Goal: Task Accomplishment & Management: Manage account settings

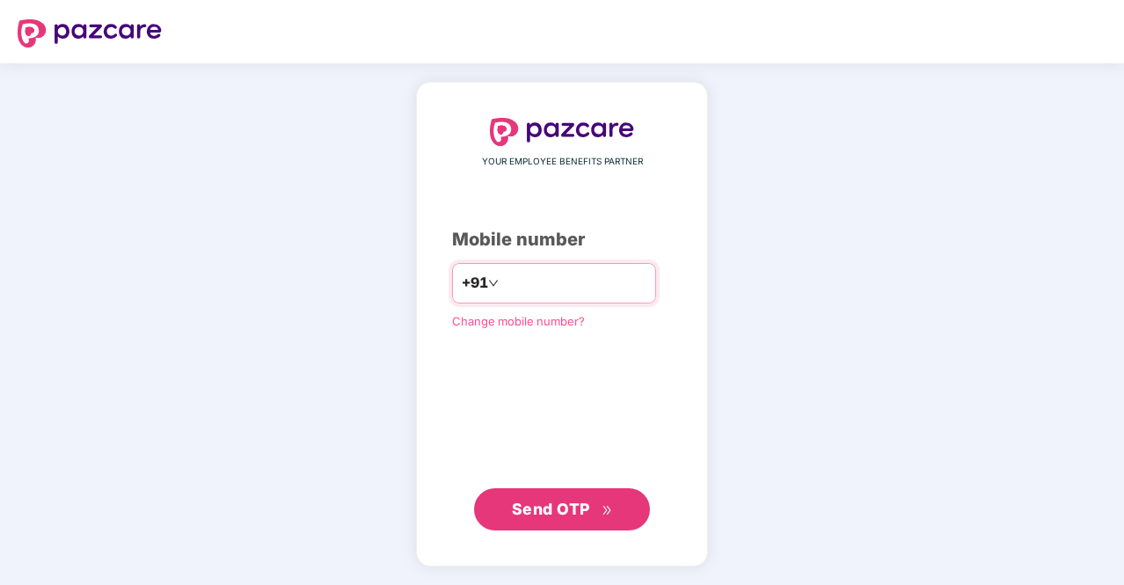
click at [502, 279] on input "number" at bounding box center [574, 283] width 144 height 28
type input "**********"
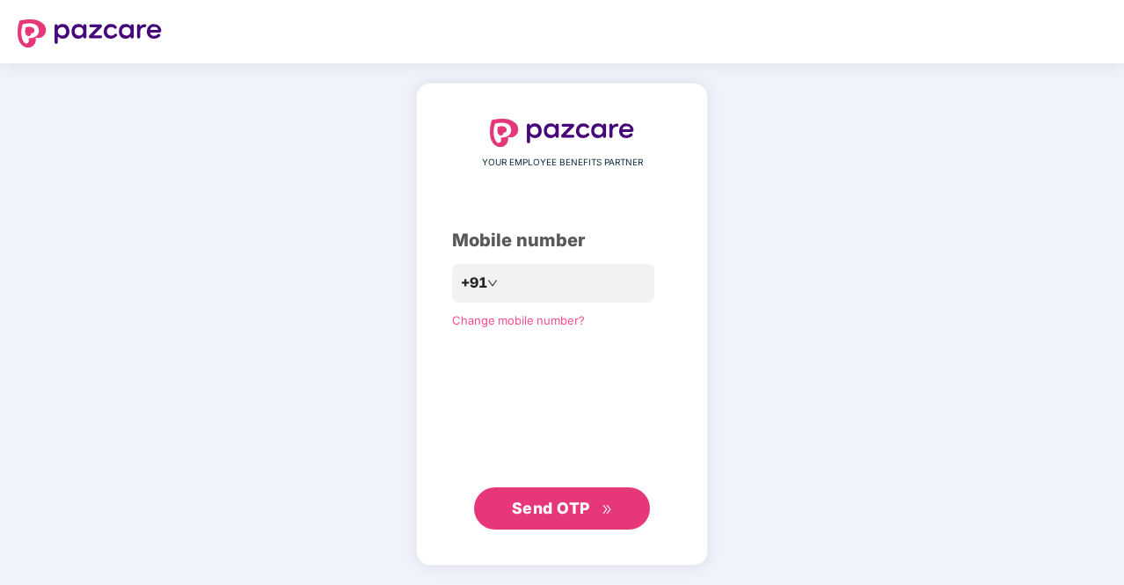
click at [522, 498] on span "Send OTP" at bounding box center [562, 508] width 101 height 25
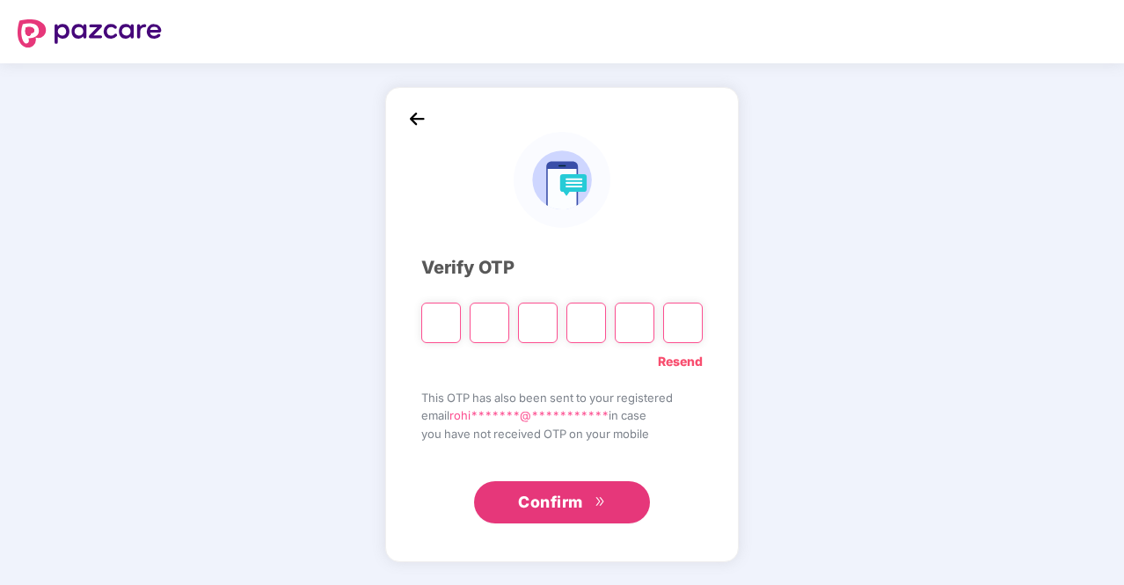
type input "*"
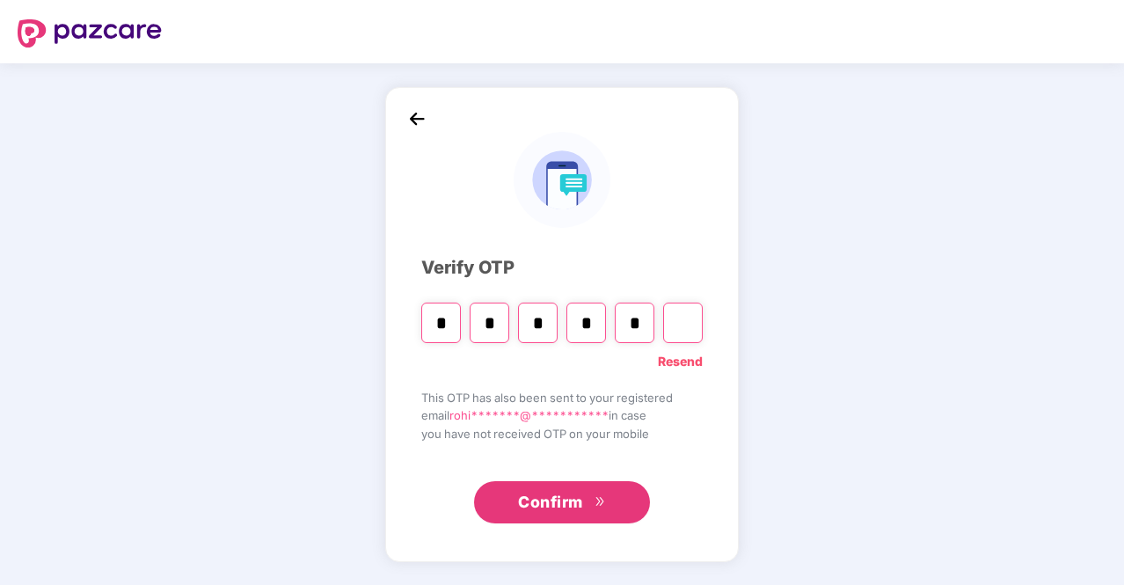
type input "*"
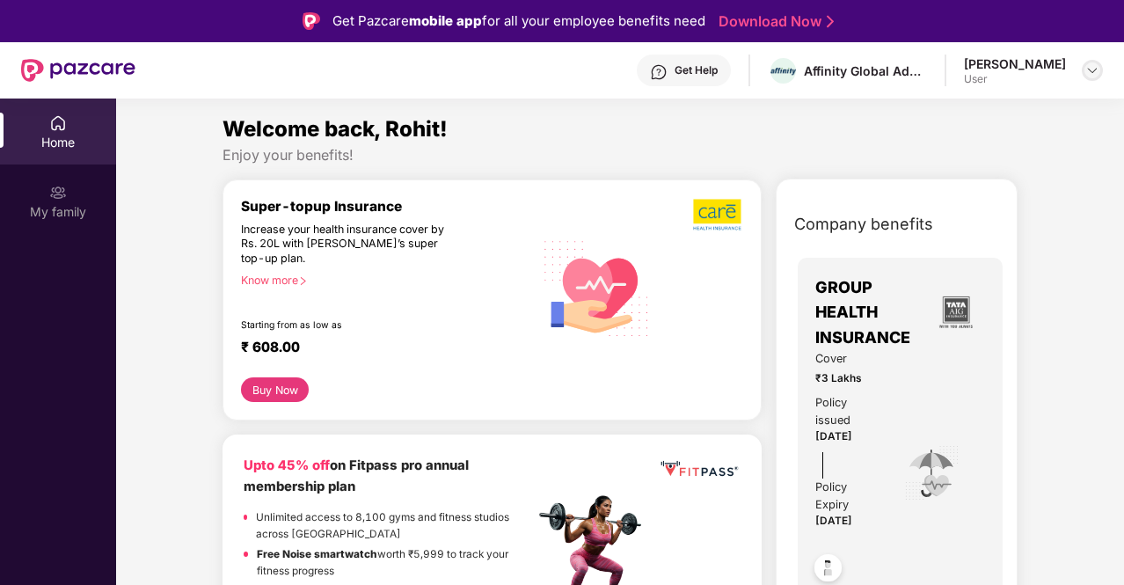
click at [1089, 70] on img at bounding box center [1092, 70] width 14 height 14
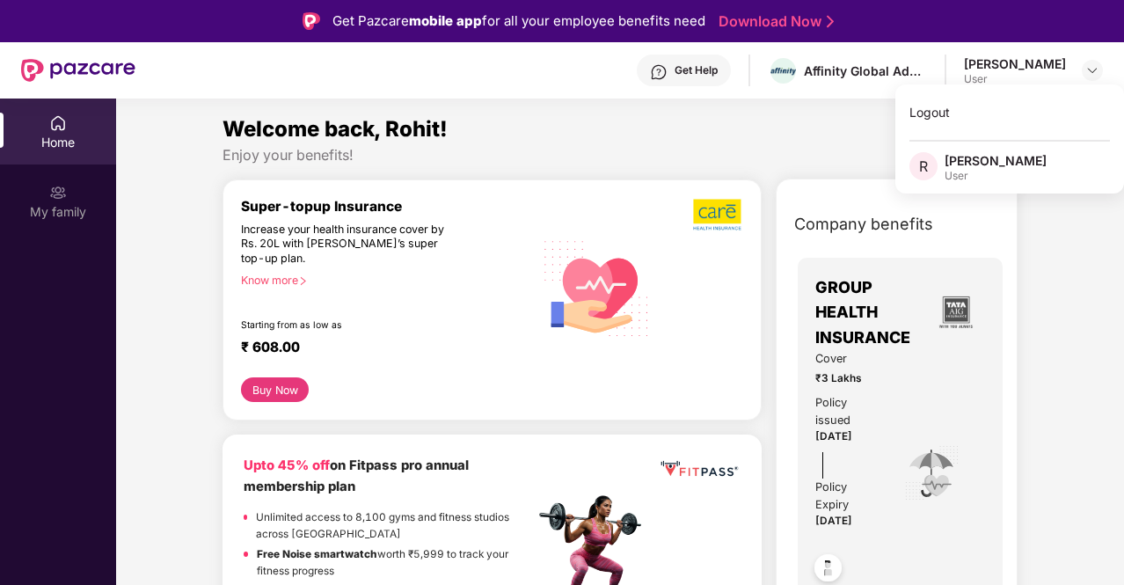
click at [1007, 170] on div "User" at bounding box center [996, 176] width 102 height 14
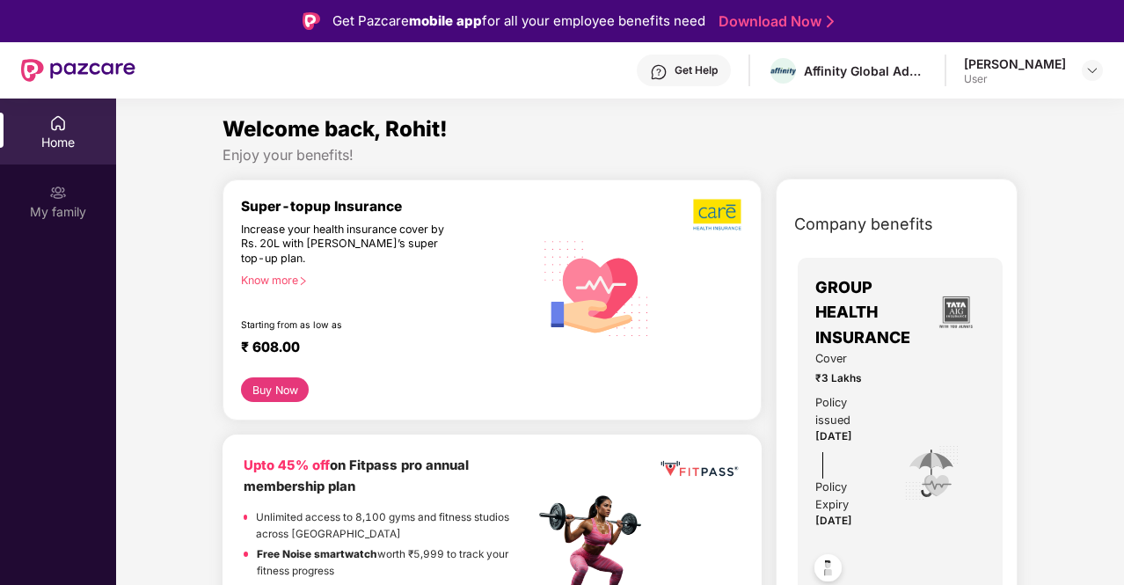
click at [983, 62] on div "[PERSON_NAME]" at bounding box center [1015, 63] width 102 height 17
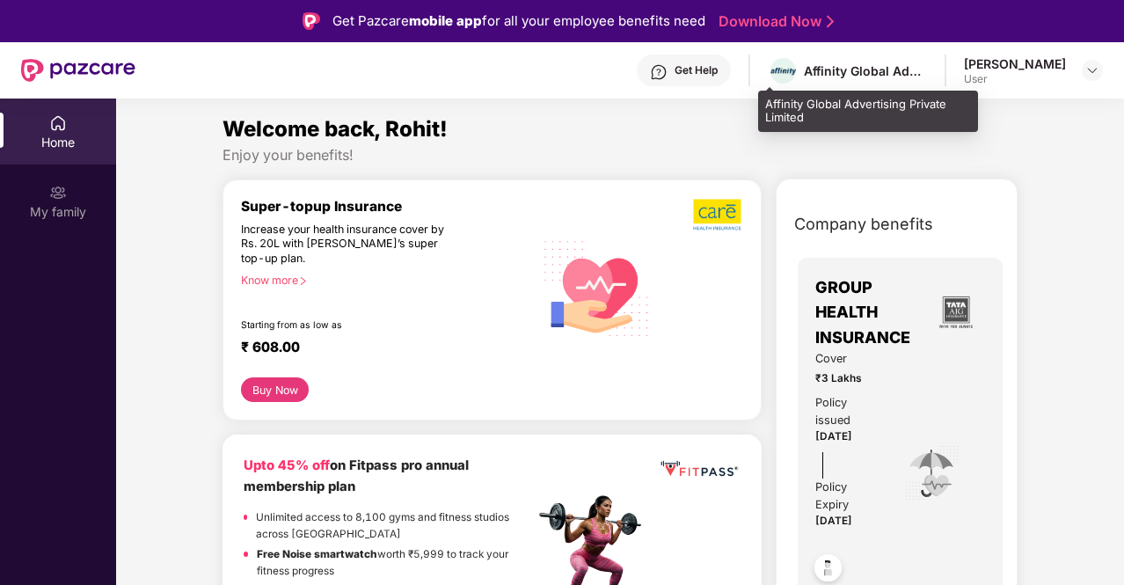
click at [836, 69] on div "Affinity Global Advertising Private Limited" at bounding box center [865, 70] width 123 height 17
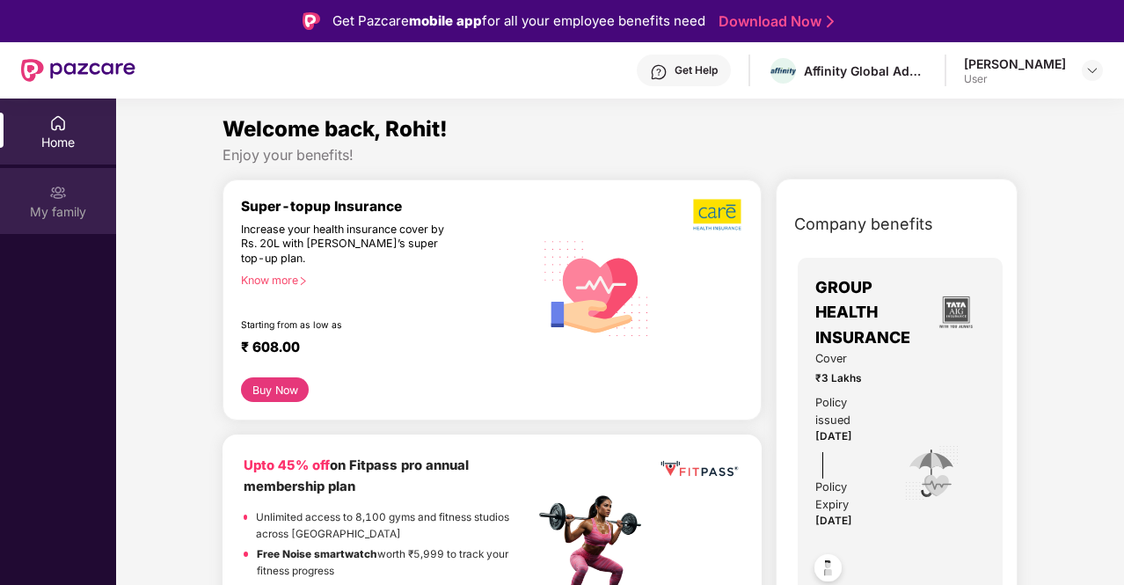
click at [74, 198] on div "My family" at bounding box center [58, 201] width 116 height 66
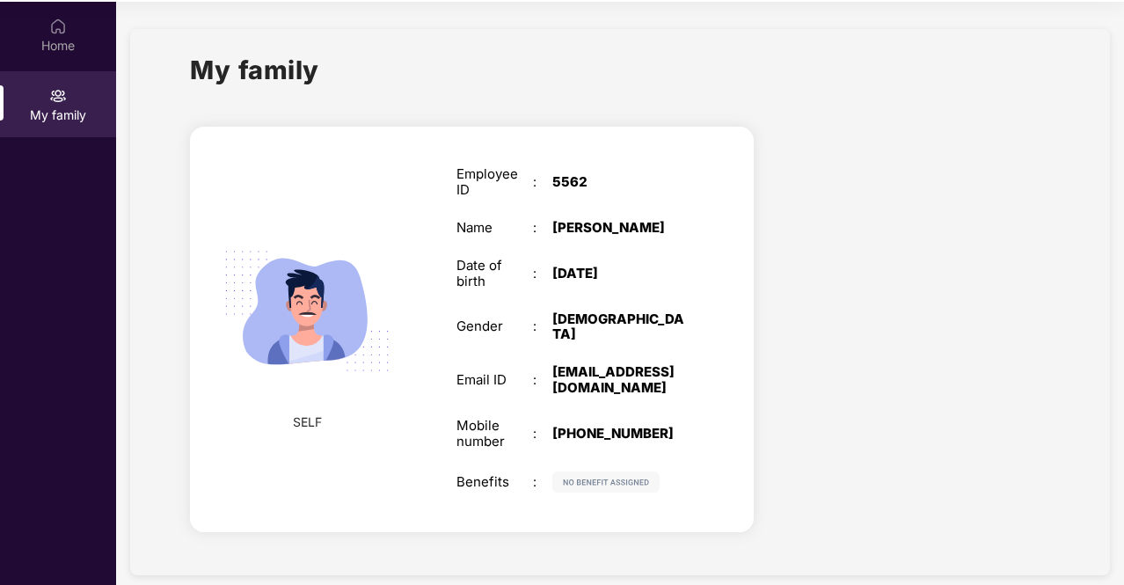
scroll to position [99, 0]
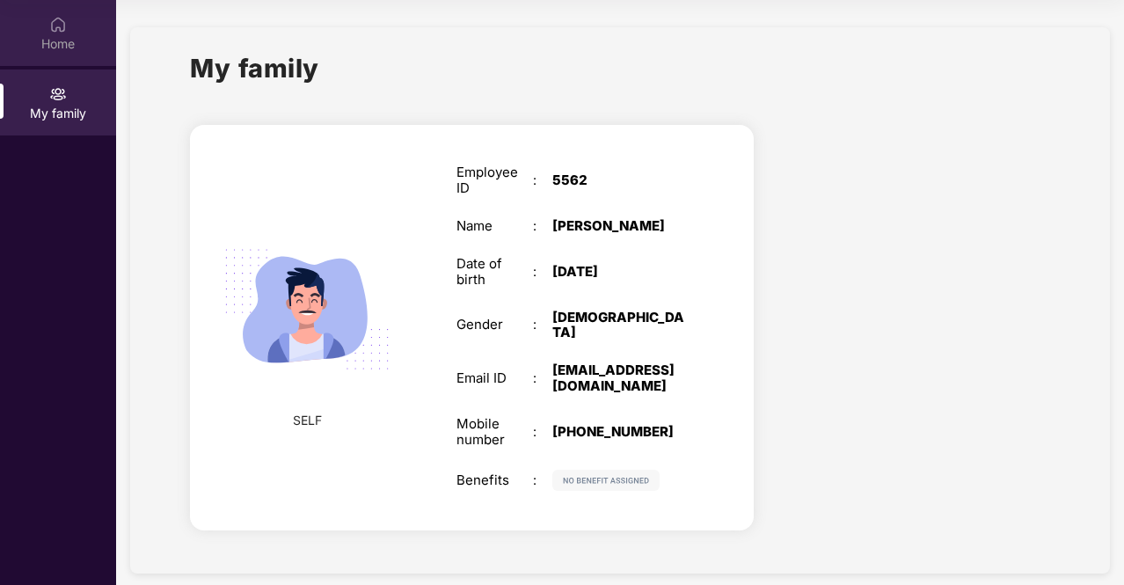
click at [65, 55] on div "Home" at bounding box center [58, 33] width 116 height 66
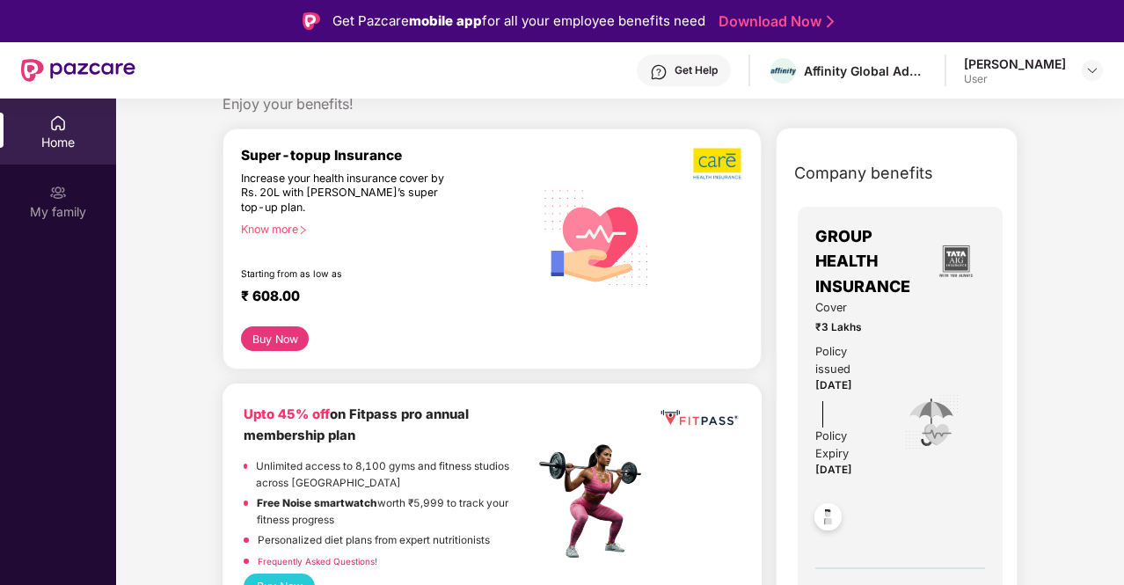
scroll to position [88, 0]
